Goal: Information Seeking & Learning: Check status

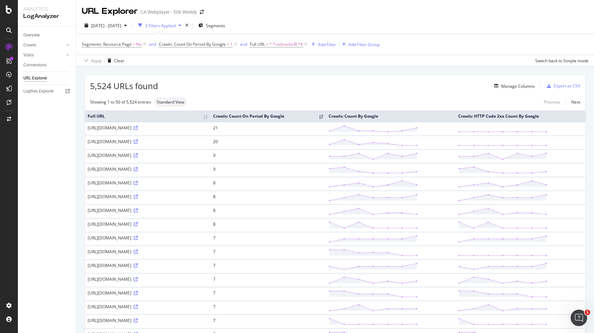
click at [171, 184] on div "[URL][DOMAIN_NAME]" at bounding box center [148, 183] width 120 height 6
click at [283, 46] on span "^.*ca/tracks/B.*$" at bounding box center [286, 45] width 33 height 10
click at [296, 75] on input "ca/tracks/B" at bounding box center [289, 73] width 65 height 11
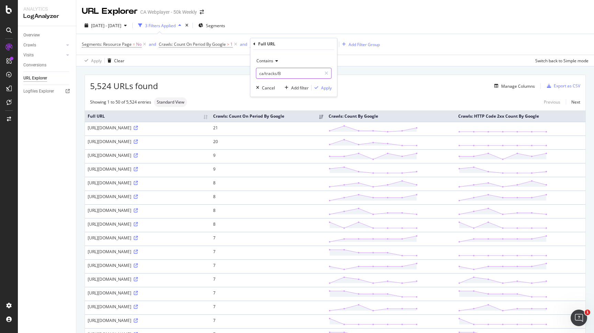
paste input "091HF5HYF"
type input "ca/tracks/B091HF5HYF"
click at [322, 87] on div "Apply" at bounding box center [326, 88] width 11 height 6
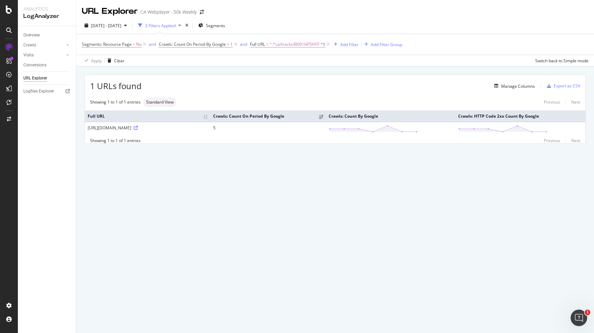
click at [169, 128] on div "[URL][DOMAIN_NAME]" at bounding box center [148, 128] width 120 height 6
copy div "B091HF5HYF"
click at [170, 128] on div "[URL][DOMAIN_NAME]" at bounding box center [148, 128] width 120 height 6
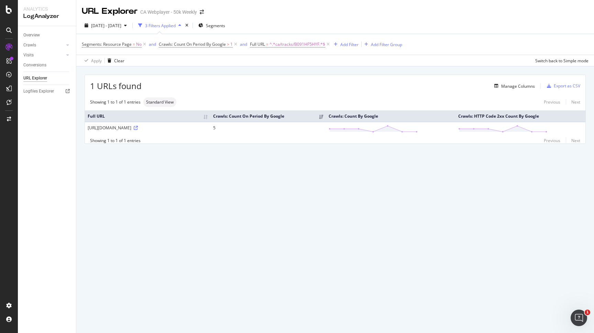
copy div "B091HF5HYF"
click at [309, 43] on span "^.*ca/tracks/B091HF5HYF.*$" at bounding box center [298, 45] width 56 height 10
click at [302, 77] on input "ca/tracks/B091HF5HYF" at bounding box center [289, 73] width 65 height 11
paste input "FD74CLXJ"
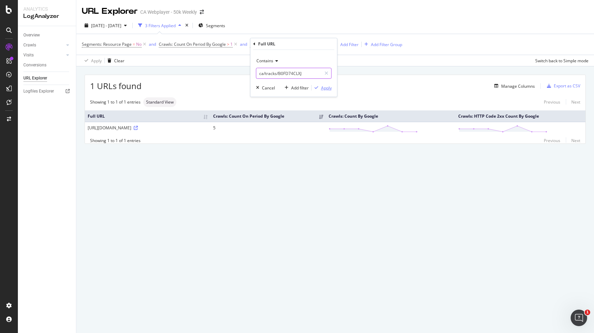
type input "ca/tracks/B0FD74CLXJ"
click at [328, 90] on div "Apply" at bounding box center [326, 88] width 11 height 6
click at [311, 43] on span "^.*ca/tracks/B0FD74CLXJ.*$" at bounding box center [297, 45] width 54 height 10
click at [302, 77] on input "ca/tracks/B0FD74CLXJ" at bounding box center [289, 73] width 65 height 11
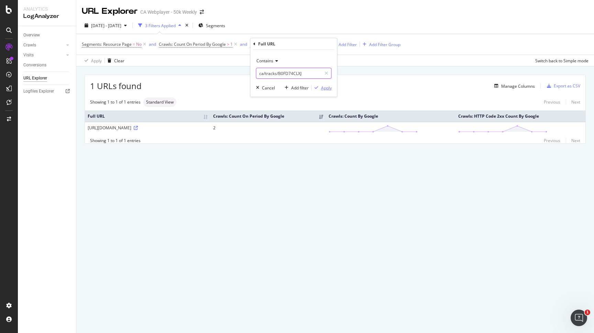
paste input "D8XWH5VL"
type input "ca/tracks/B0D8XWH5VL"
click at [324, 88] on div "Apply" at bounding box center [326, 88] width 11 height 6
